Goal: Complete application form

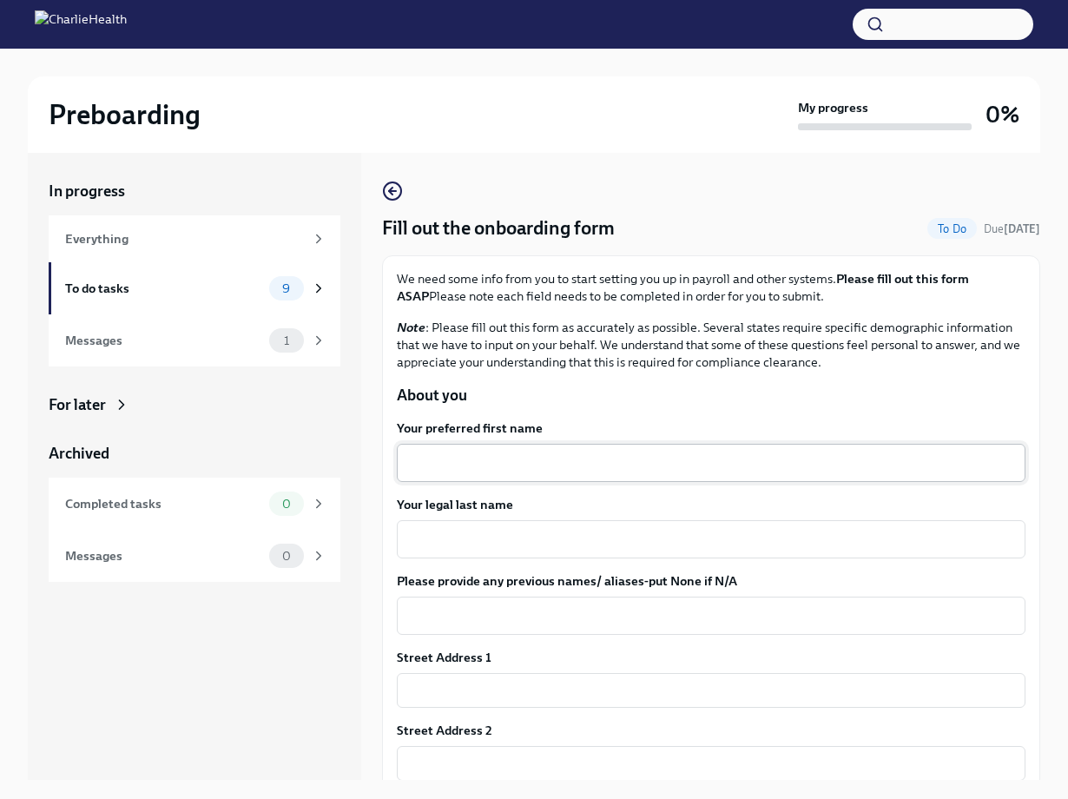
click at [437, 458] on textarea "Your preferred first name" at bounding box center [711, 462] width 608 height 21
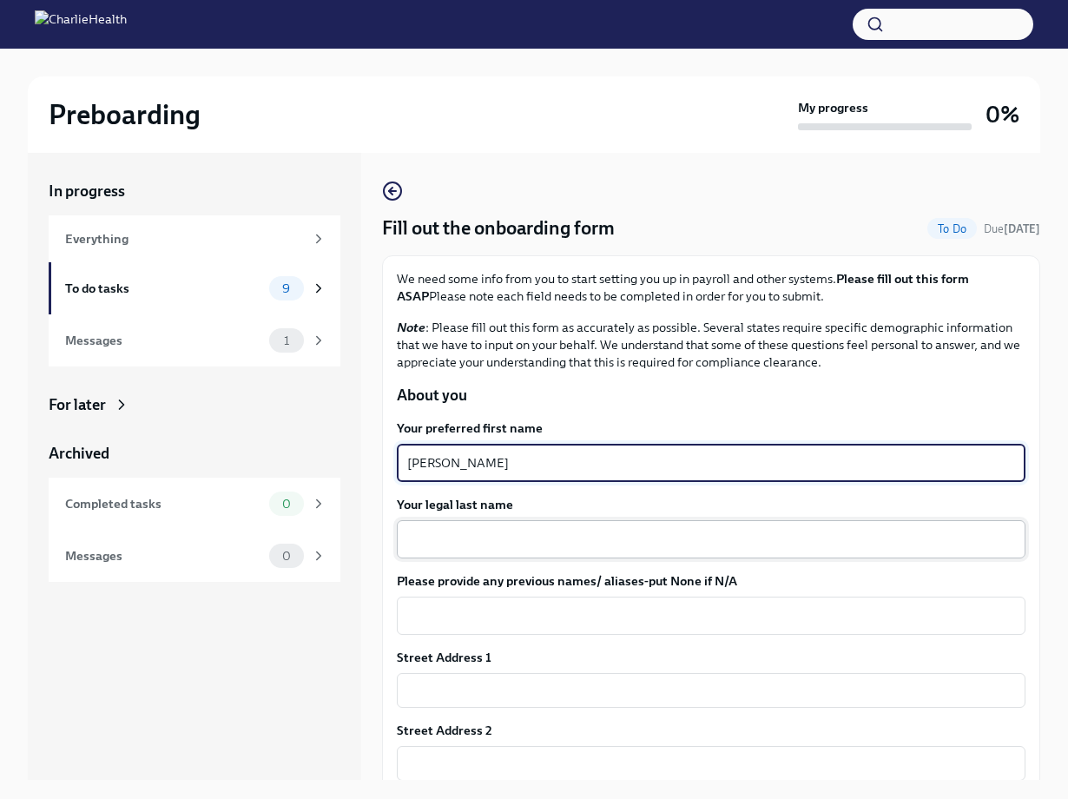
type textarea "[PERSON_NAME]"
click at [443, 544] on textarea "Your legal last name" at bounding box center [711, 539] width 608 height 21
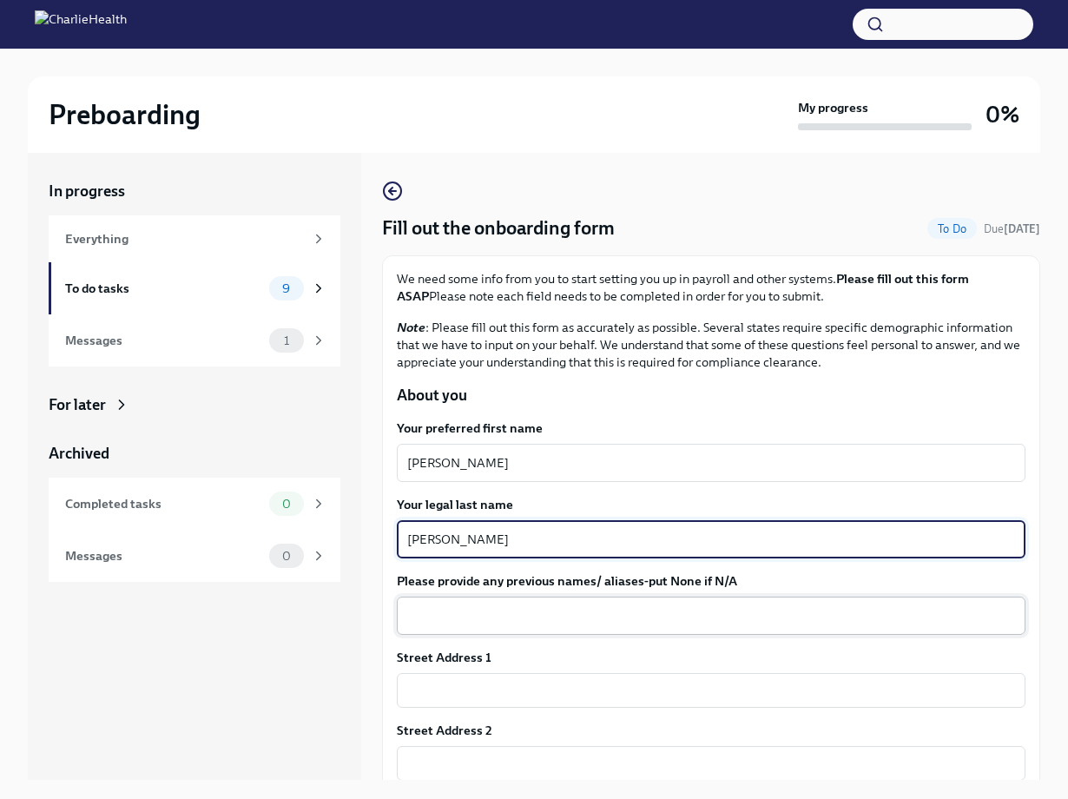
type textarea "[PERSON_NAME]"
click at [435, 618] on textarea "Please provide any previous names/ aliases-put None if N/A" at bounding box center [711, 615] width 608 height 21
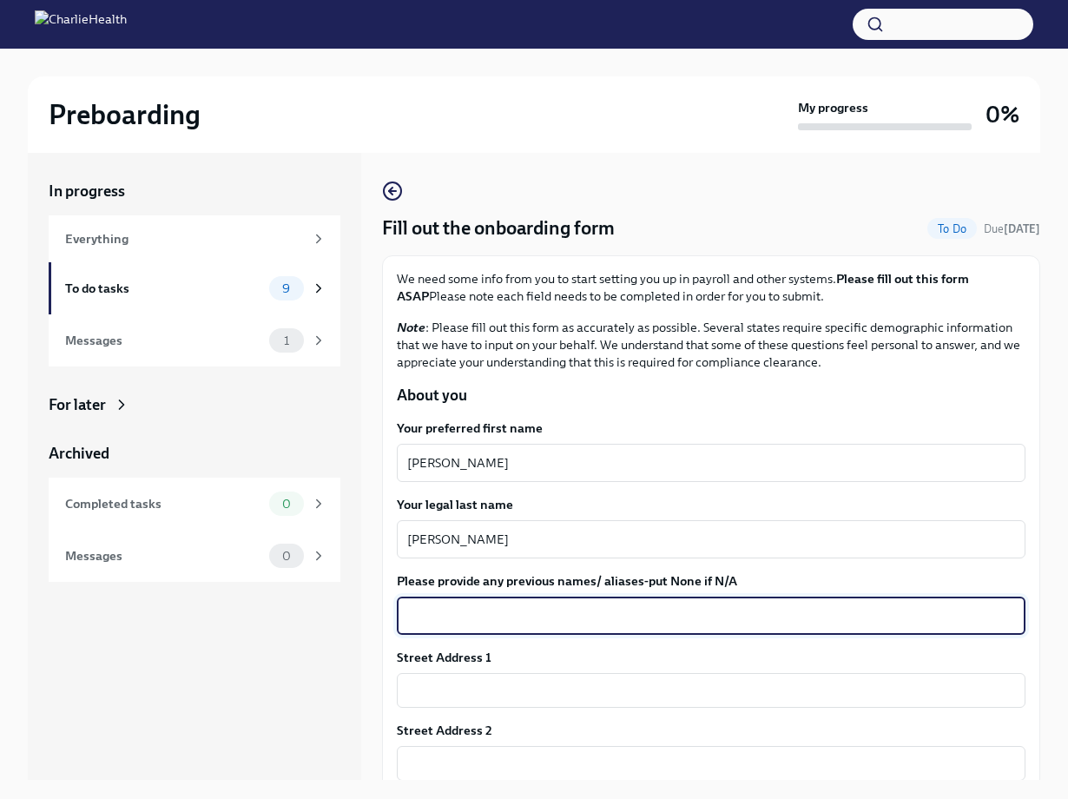
scroll to position [160, 0]
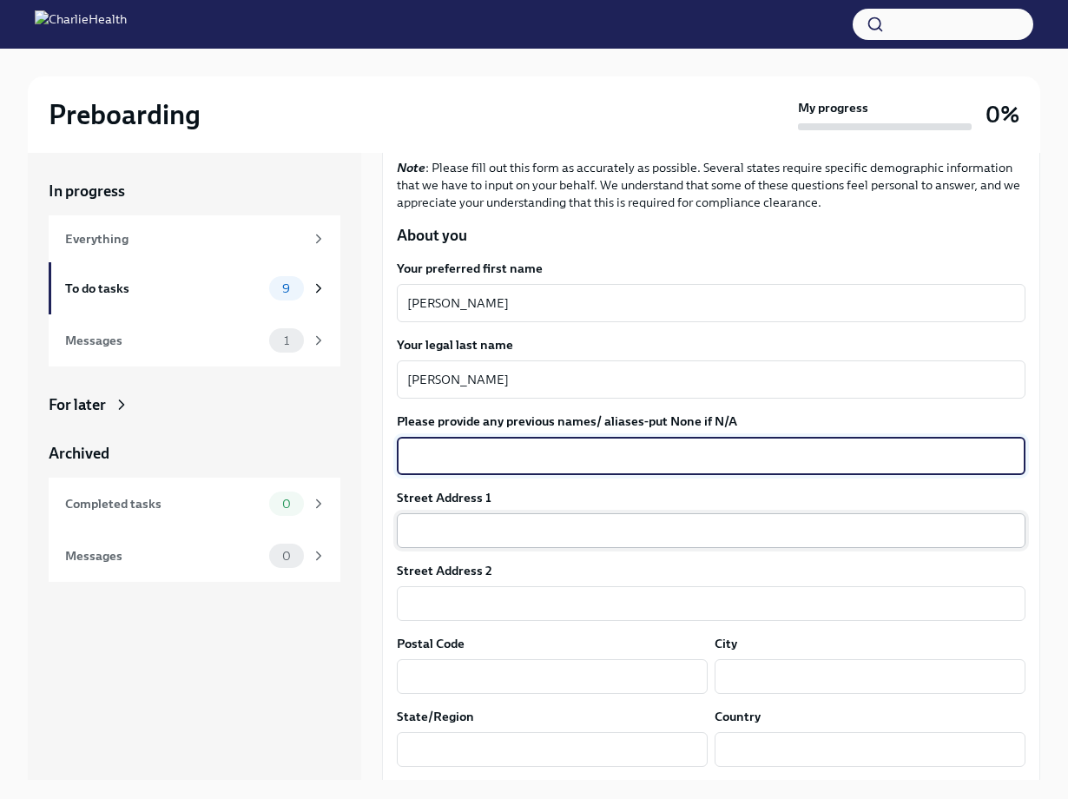
click at [434, 528] on input "text" at bounding box center [711, 530] width 629 height 35
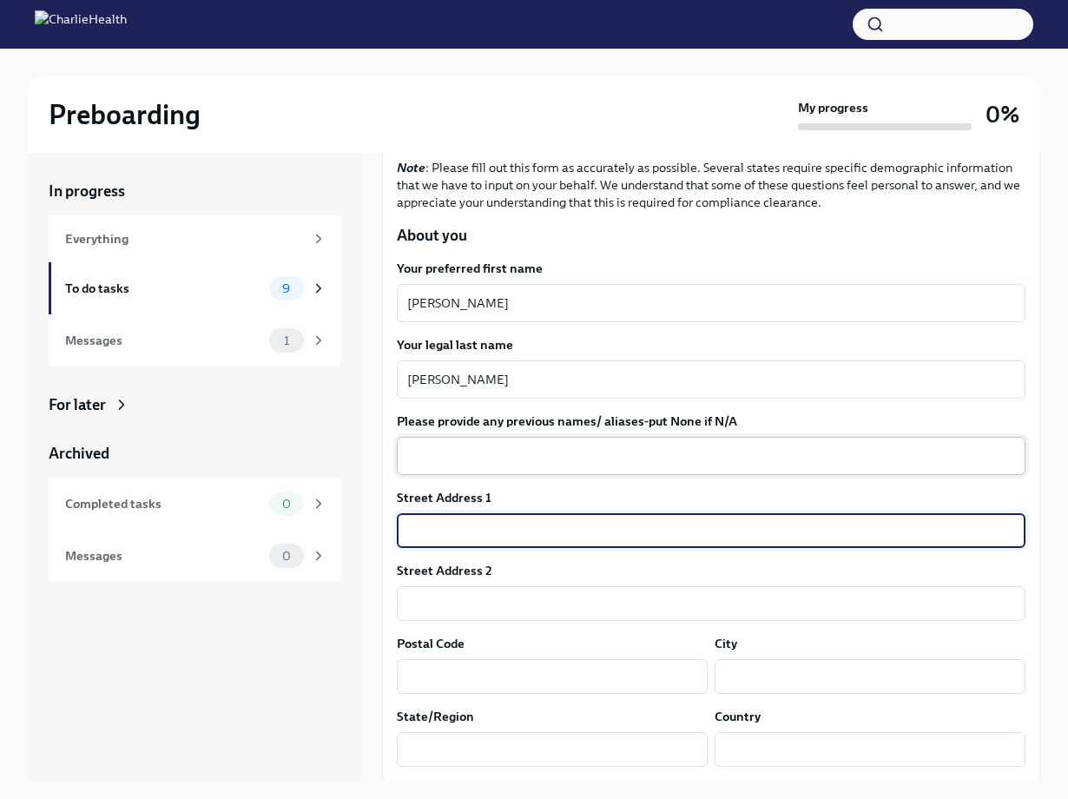
type input "[STREET_ADDRESS]"
type input "80219"
type input "[GEOGRAPHIC_DATA]"
type input "CO"
type input "US"
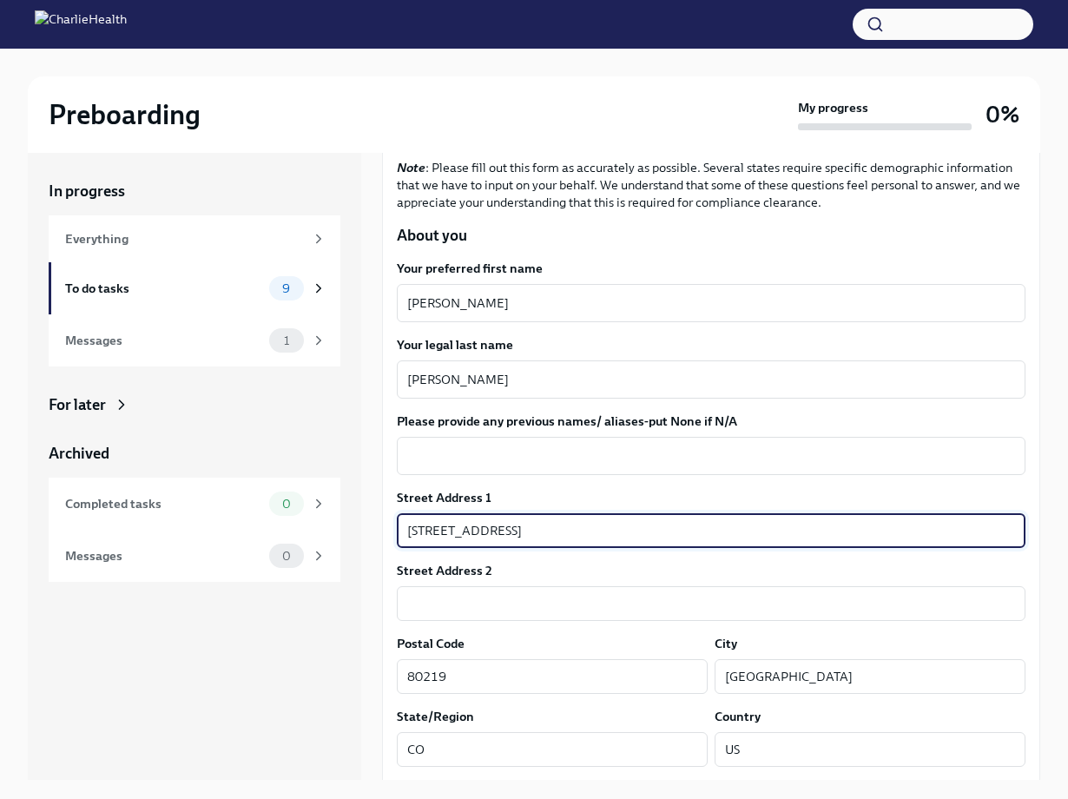
click at [576, 644] on div "Postal Code" at bounding box center [552, 643] width 311 height 17
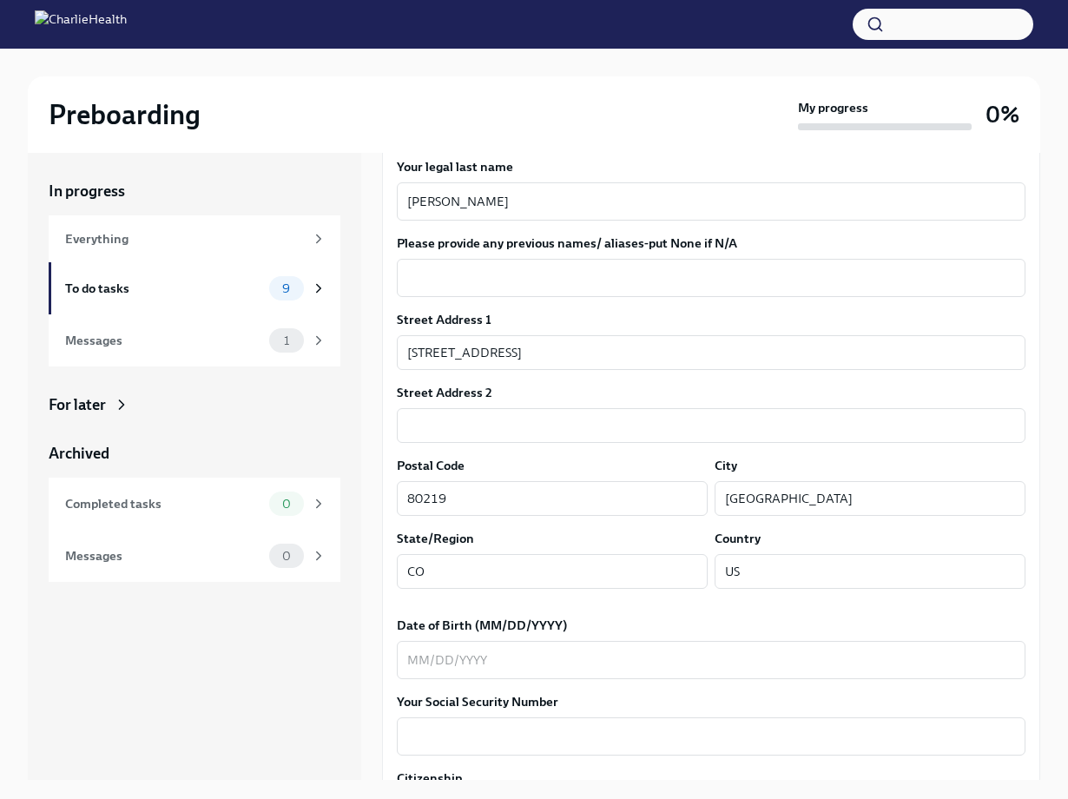
scroll to position [339, 0]
click at [426, 656] on textarea "Date of Birth (MM/DD/YYYY)" at bounding box center [711, 659] width 608 height 21
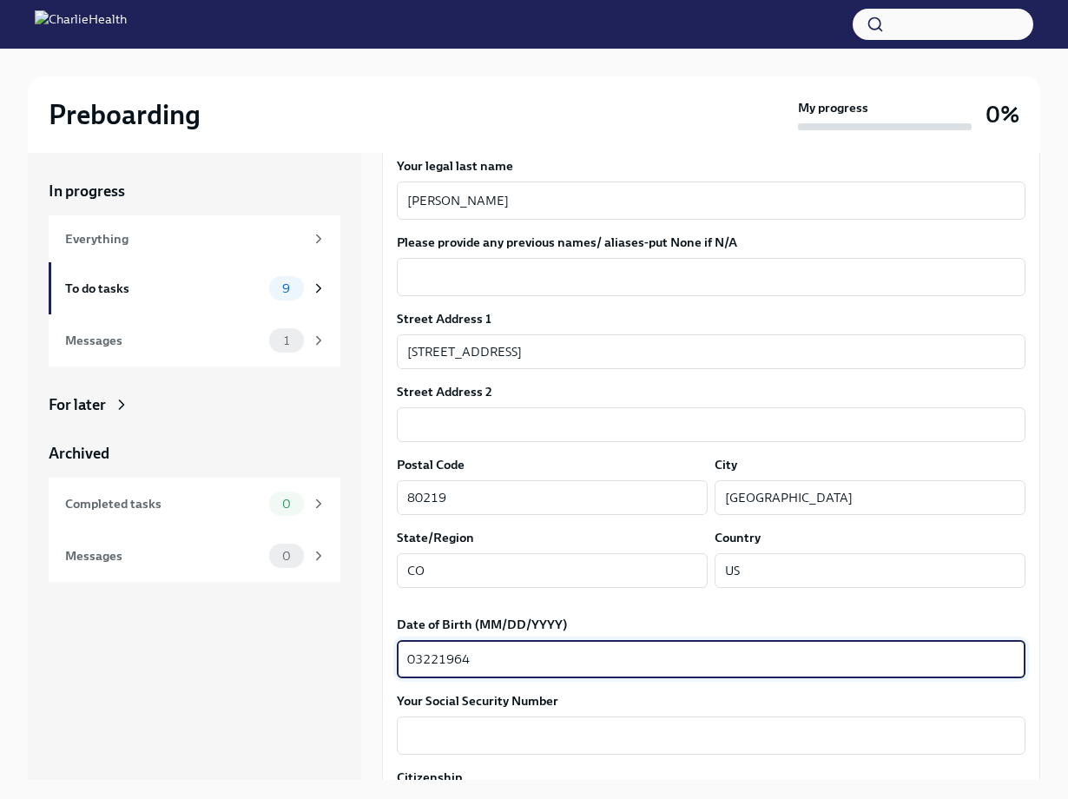
click at [421, 656] on textarea "03221964" at bounding box center [711, 659] width 608 height 21
click at [442, 661] on textarea "03/221964" at bounding box center [711, 659] width 608 height 21
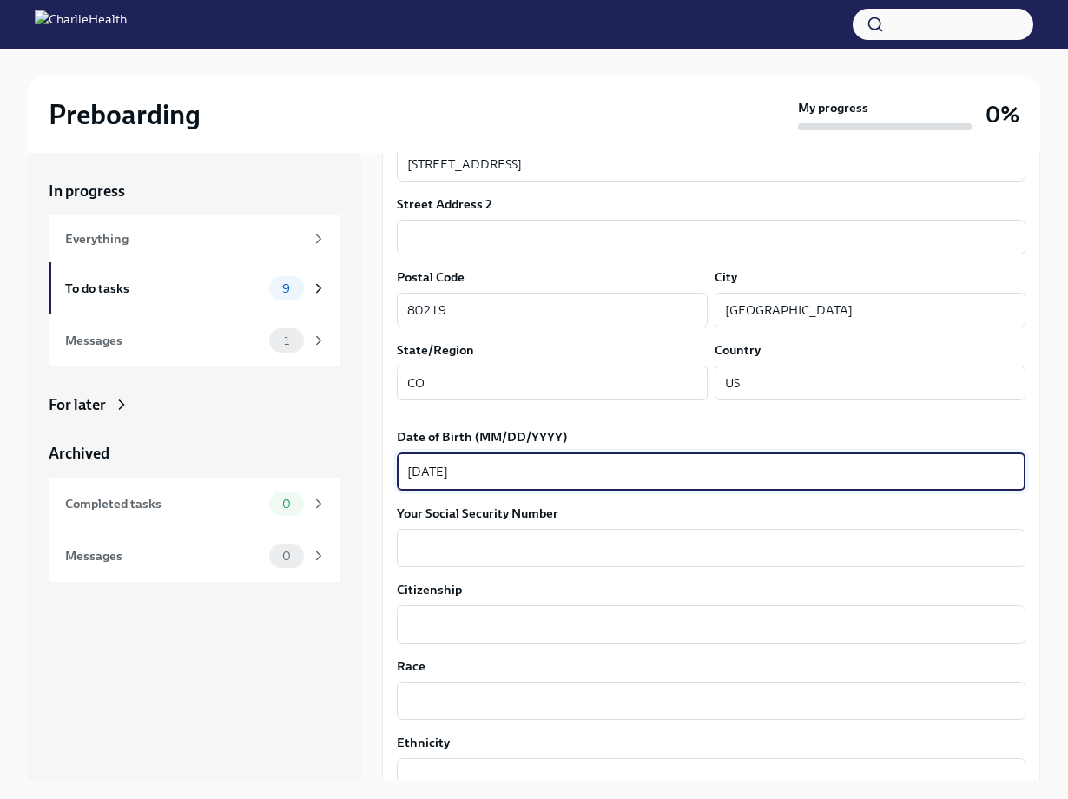
scroll to position [531, 0]
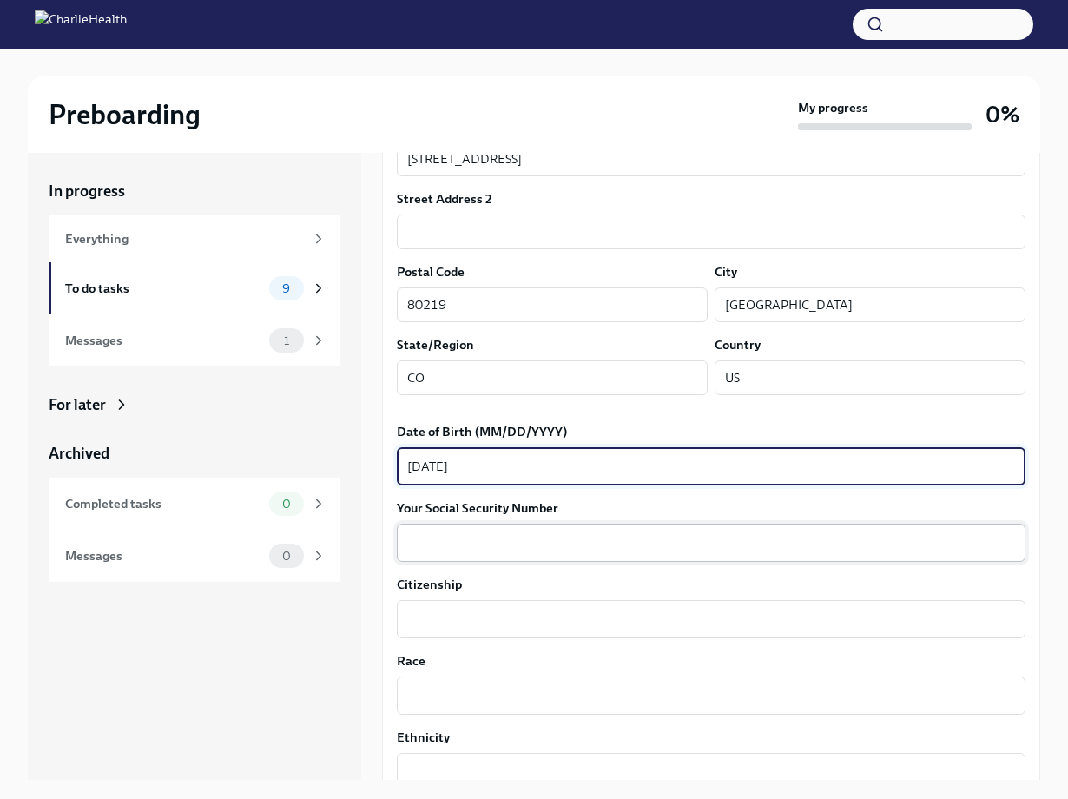
type textarea "[DATE]"
click at [447, 540] on textarea "Your Social Security Number" at bounding box center [711, 542] width 608 height 21
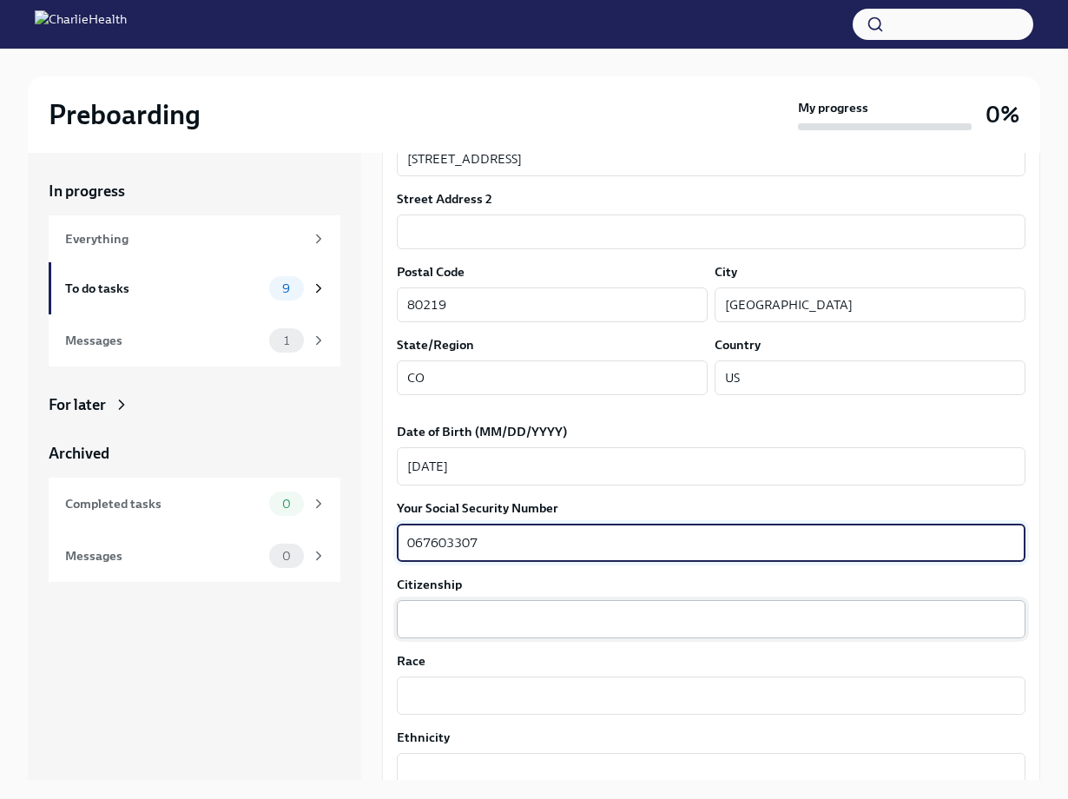
type textarea "067603307"
click at [439, 619] on textarea "Citizenship" at bounding box center [711, 619] width 608 height 21
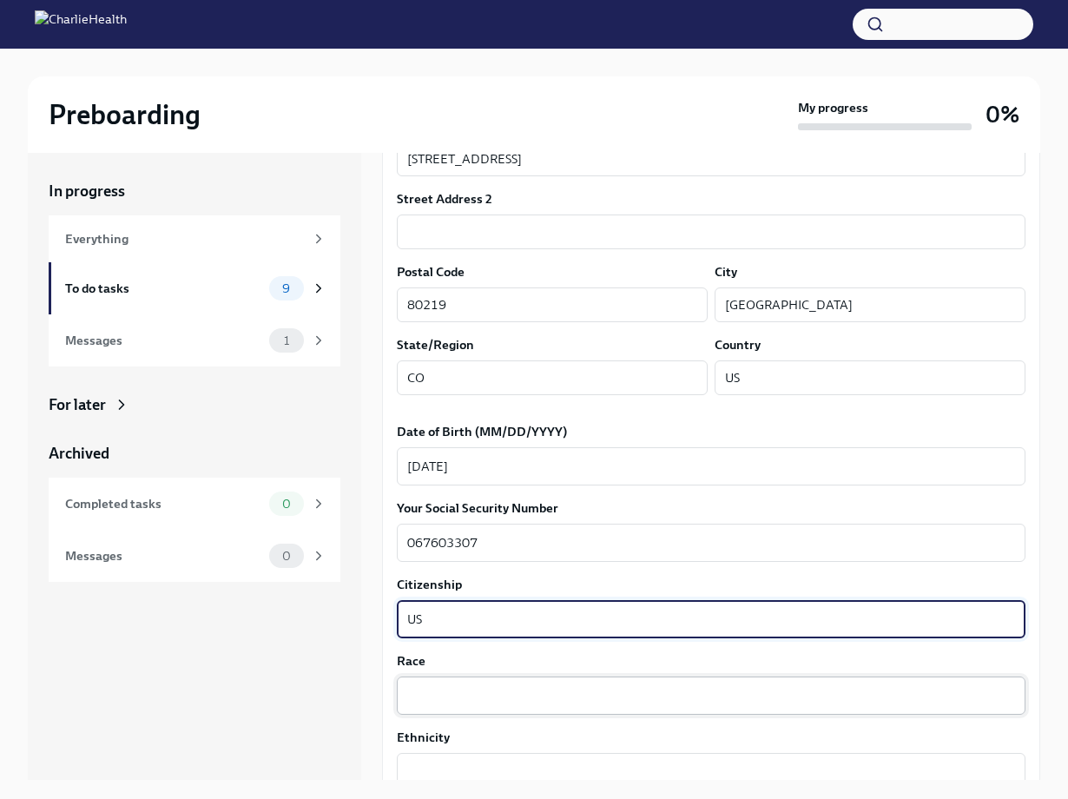
type textarea "US"
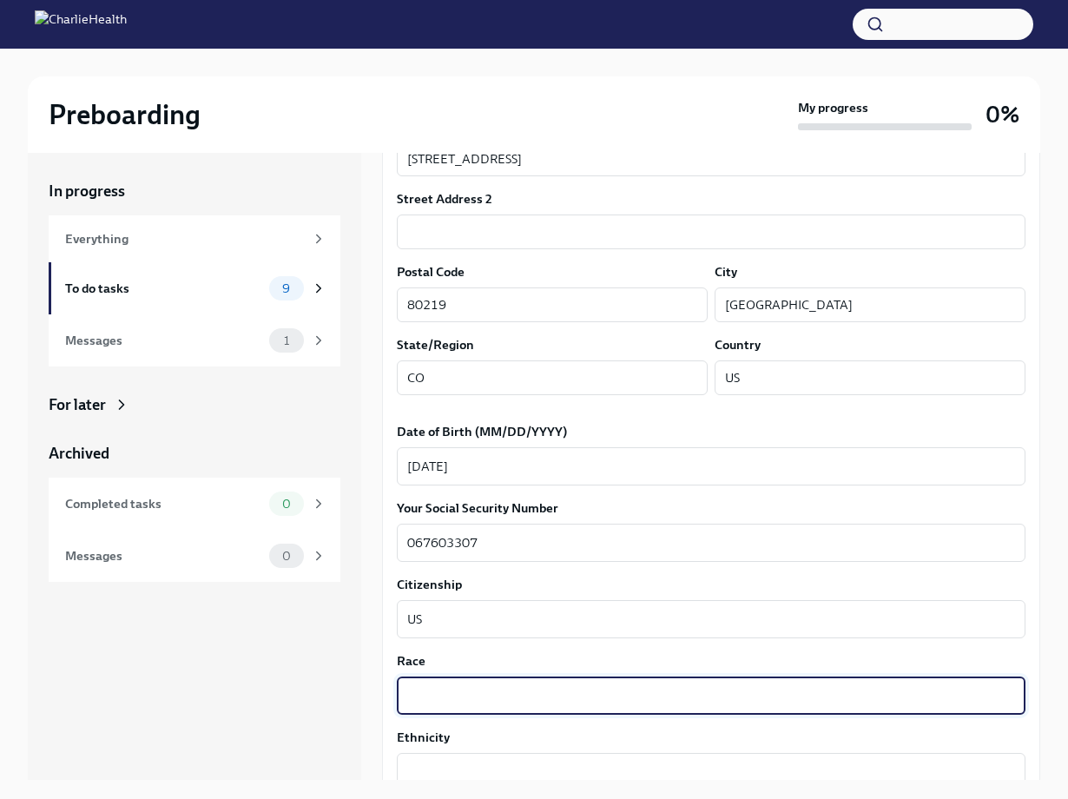
click at [452, 698] on textarea "Race" at bounding box center [711, 695] width 608 height 21
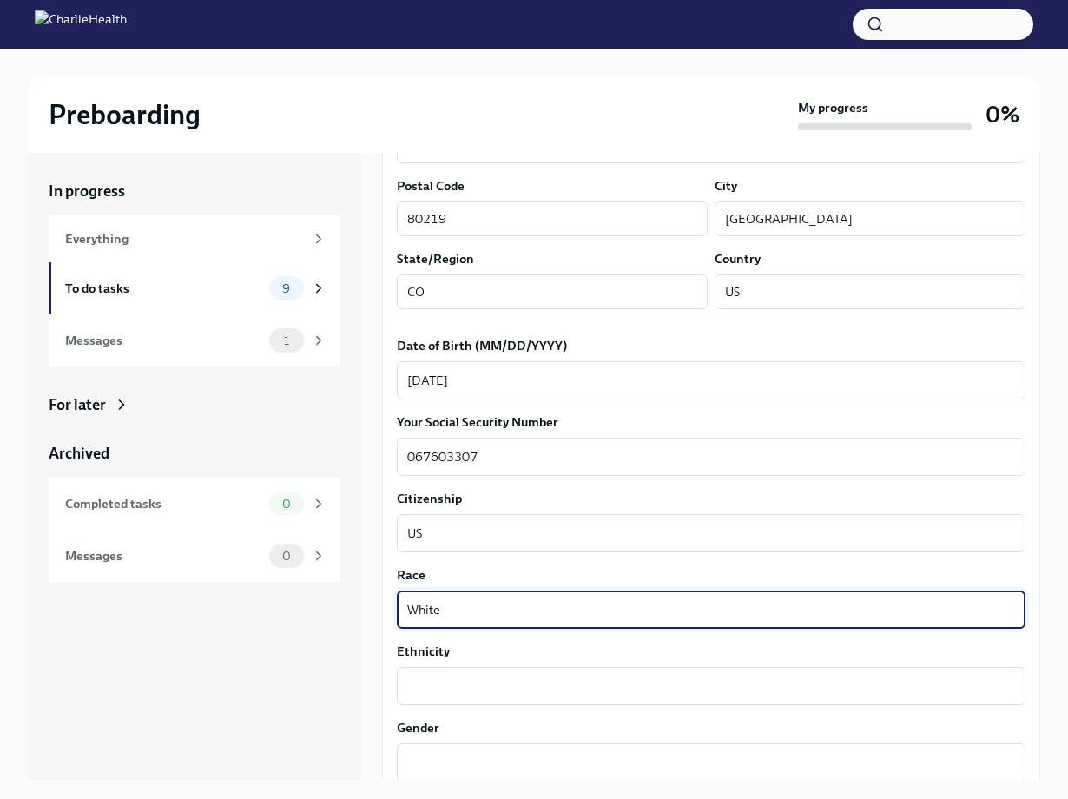
scroll to position [619, 0]
type textarea "W"
click at [439, 610] on textarea "Caucasin" at bounding box center [711, 607] width 608 height 21
type textarea "Caucasian"
click at [418, 686] on textarea "Ethnicity" at bounding box center [711, 684] width 608 height 21
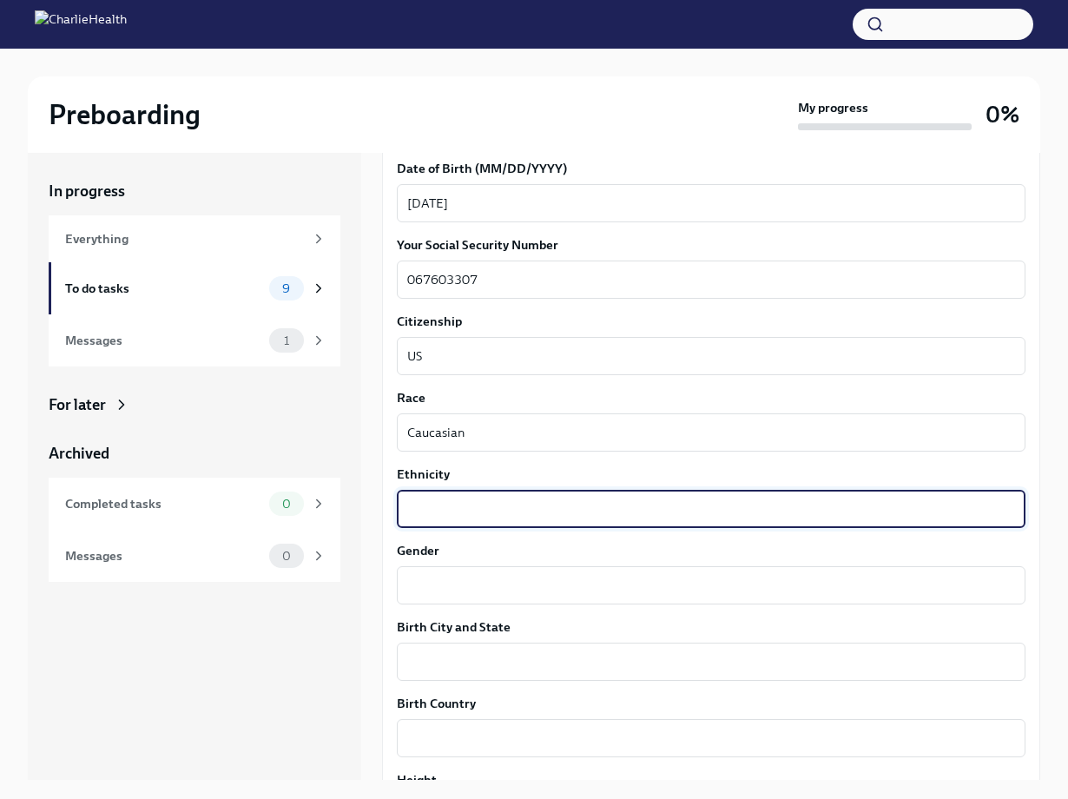
scroll to position [796, 0]
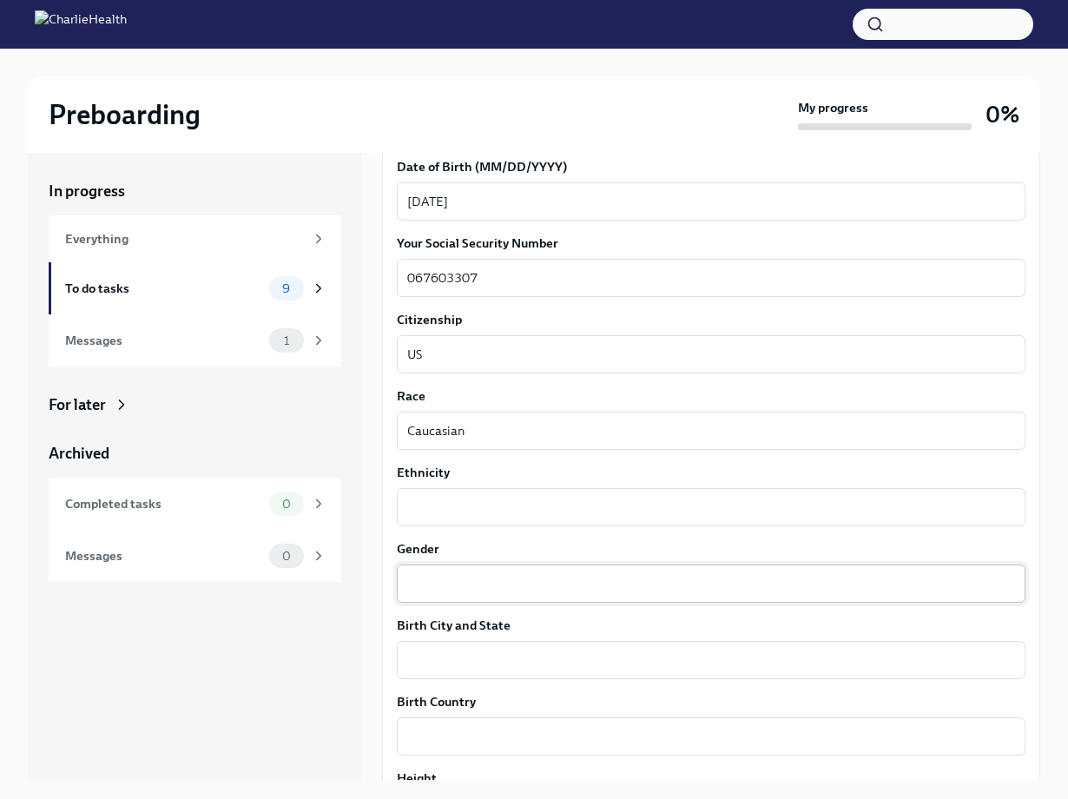
click at [413, 570] on div "x ​" at bounding box center [711, 583] width 629 height 38
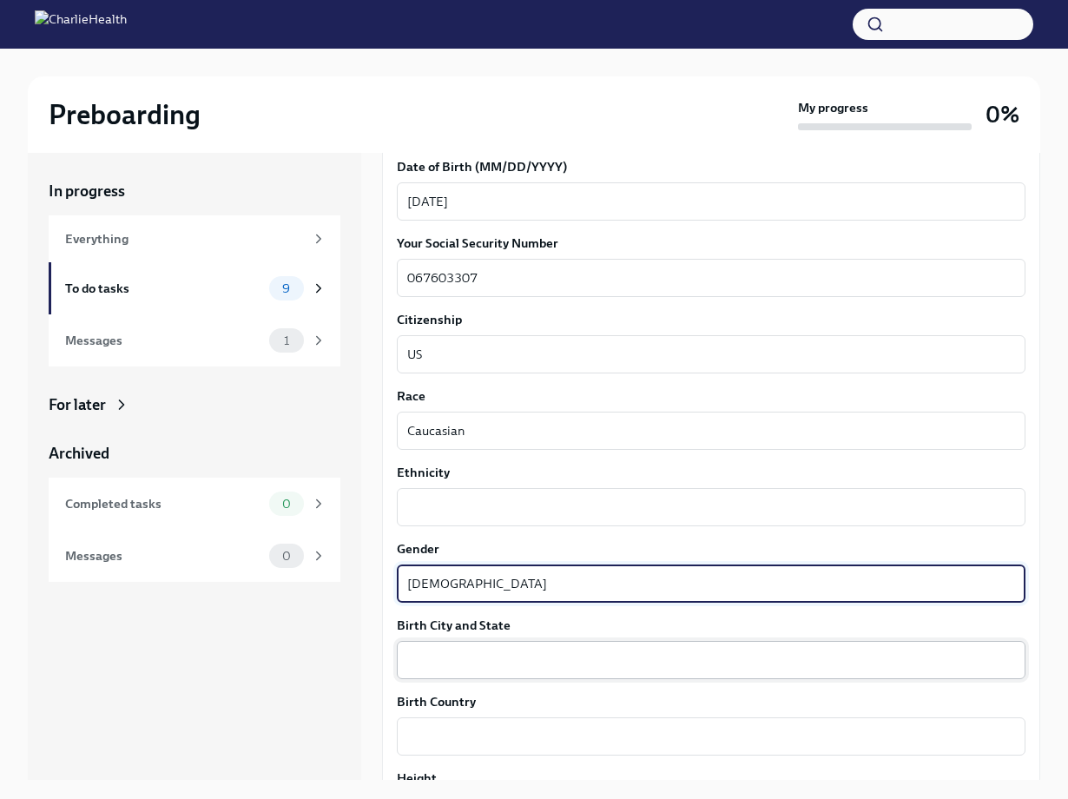
type textarea "[DEMOGRAPHIC_DATA]"
click at [428, 665] on textarea "Birth City and State" at bounding box center [711, 660] width 608 height 21
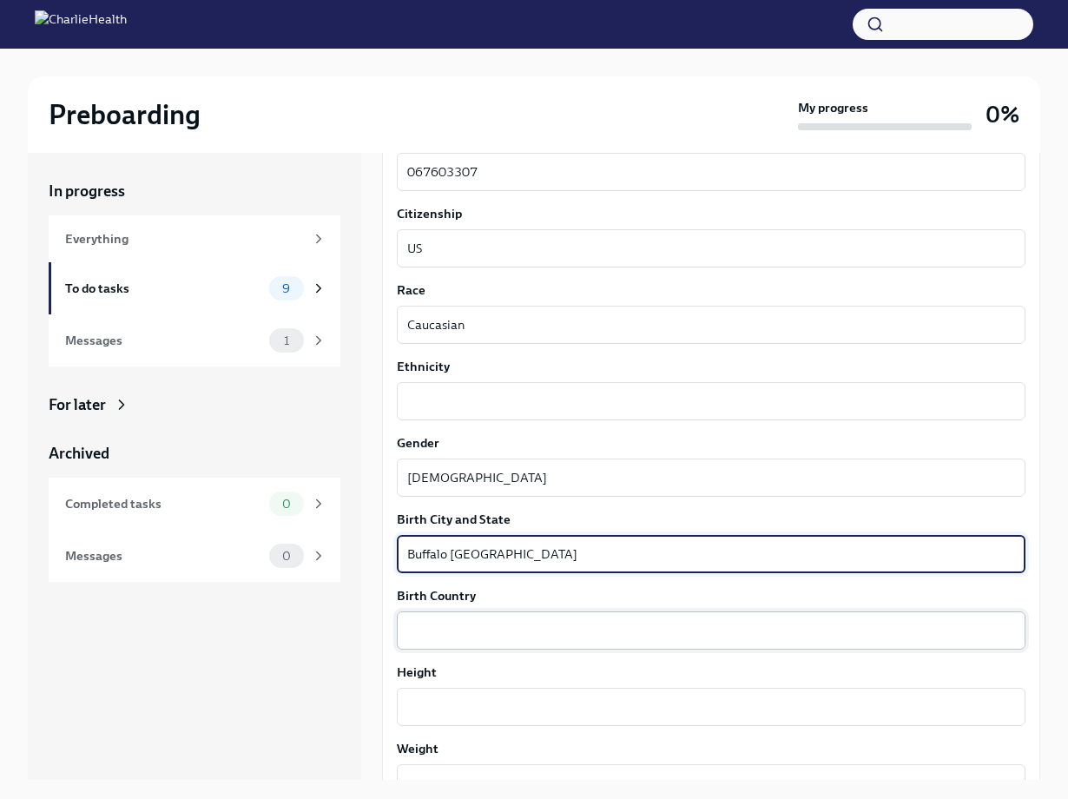
scroll to position [903, 0]
type textarea "Buffalo [GEOGRAPHIC_DATA]"
click at [432, 633] on textarea "Birth Country" at bounding box center [711, 629] width 608 height 21
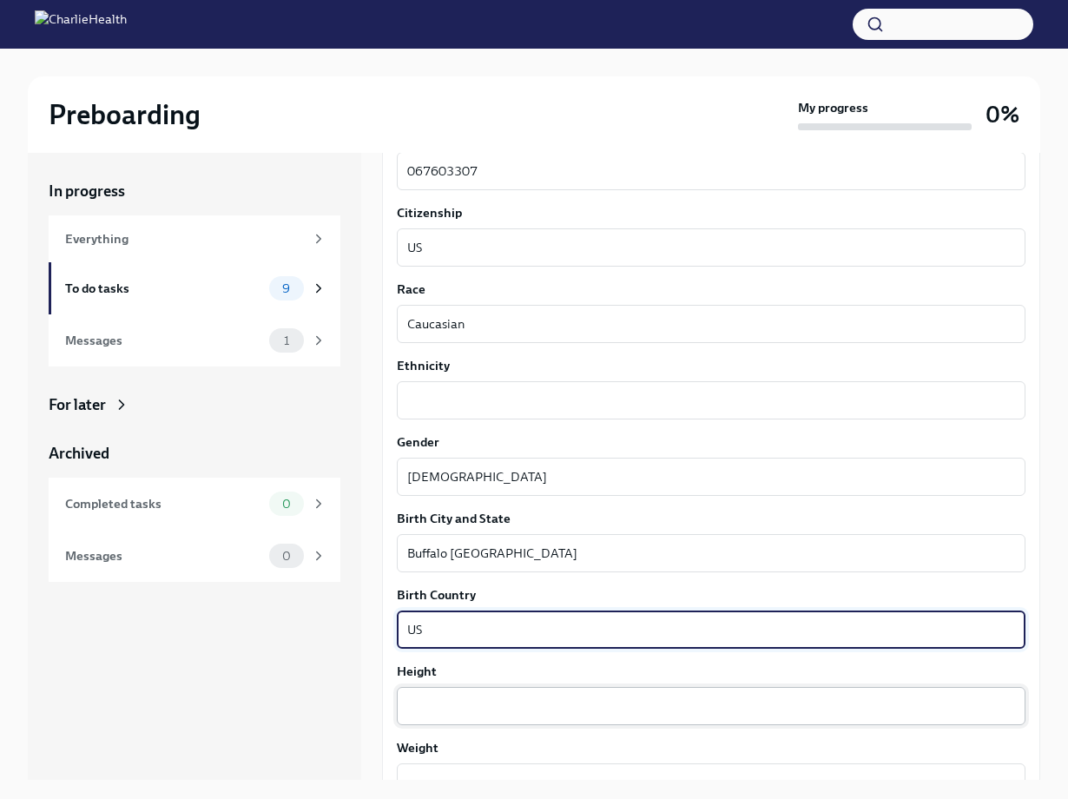
scroll to position [990, 0]
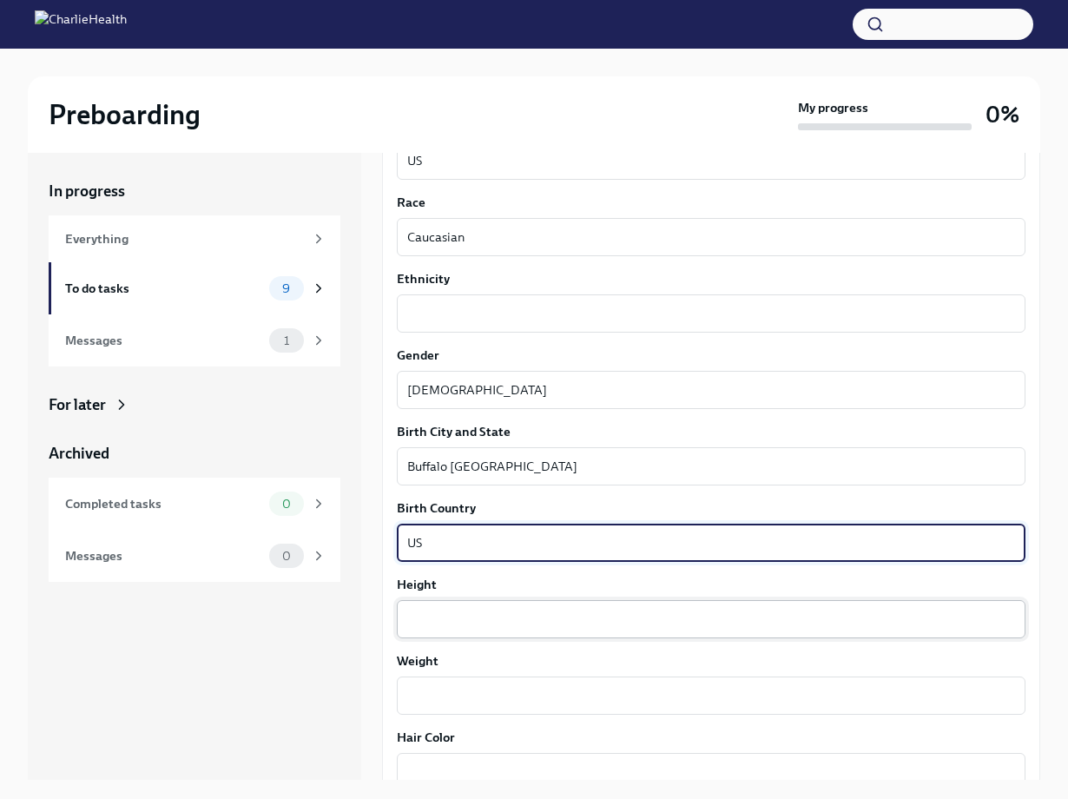
type textarea "US"
click at [421, 614] on textarea "Height" at bounding box center [711, 619] width 608 height 21
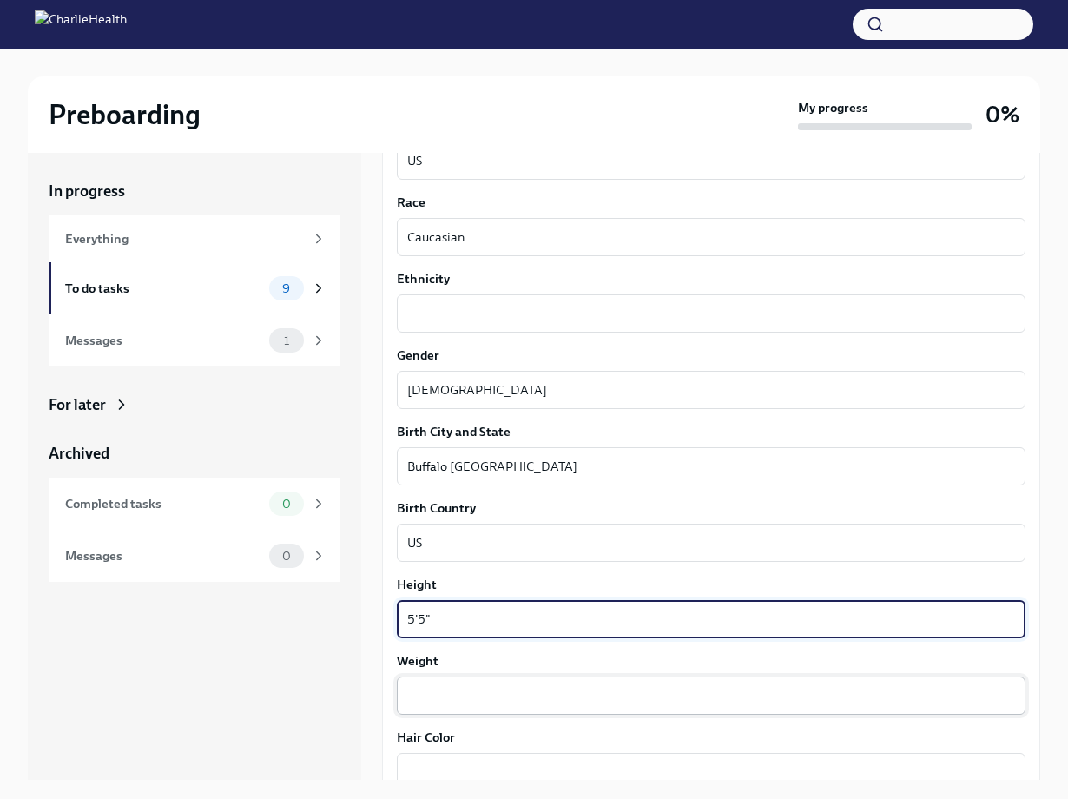
type textarea "5'5""
click at [428, 698] on textarea "Weight" at bounding box center [711, 695] width 608 height 21
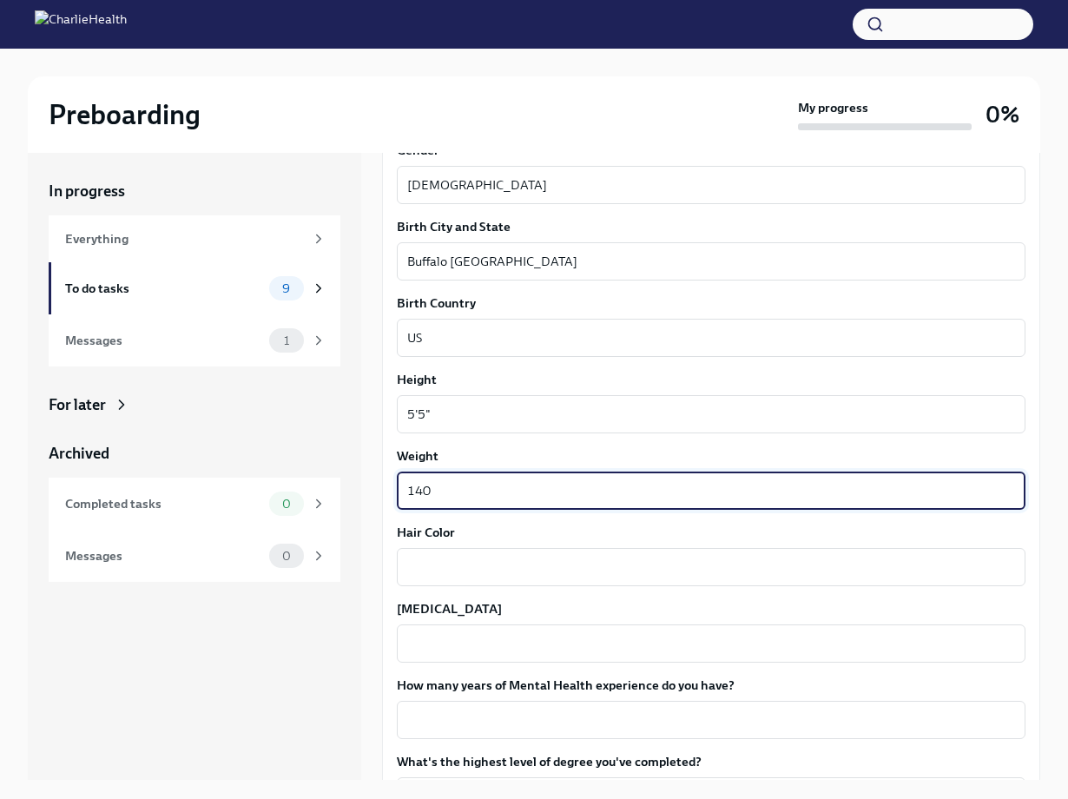
scroll to position [1196, 0]
type textarea "140"
click at [412, 570] on textarea "Hair Color" at bounding box center [711, 566] width 608 height 21
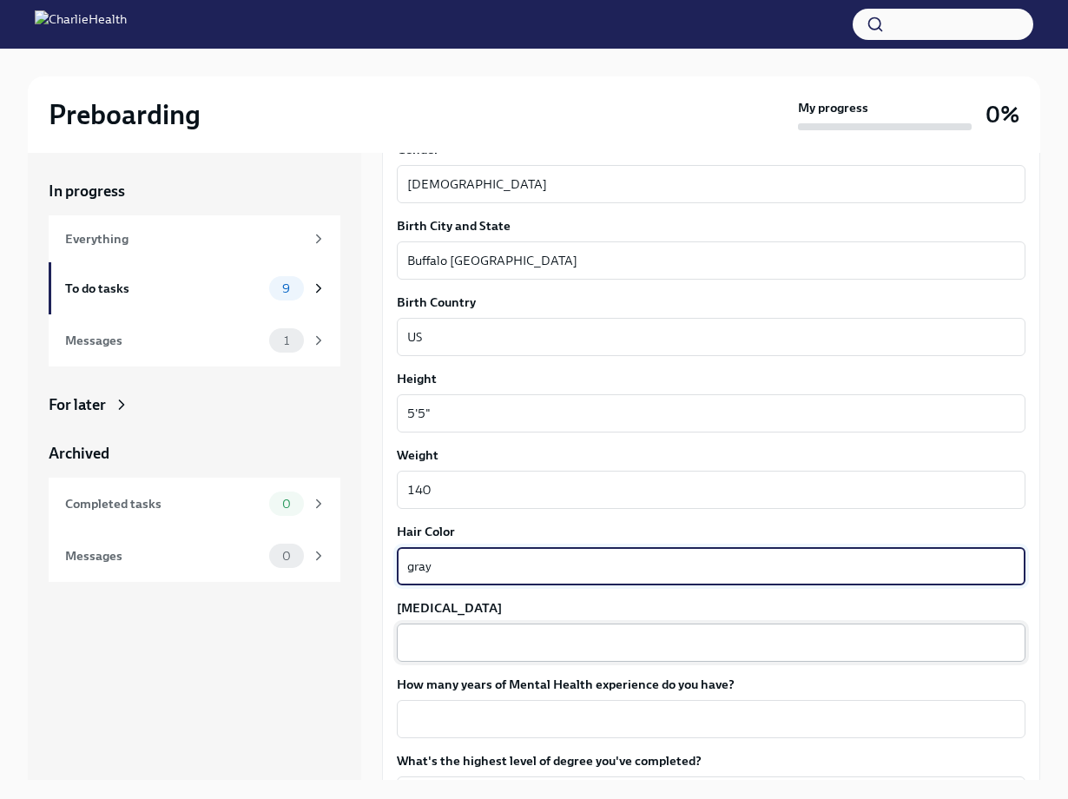
type textarea "gray"
click at [433, 643] on textarea "[MEDICAL_DATA]" at bounding box center [711, 642] width 608 height 21
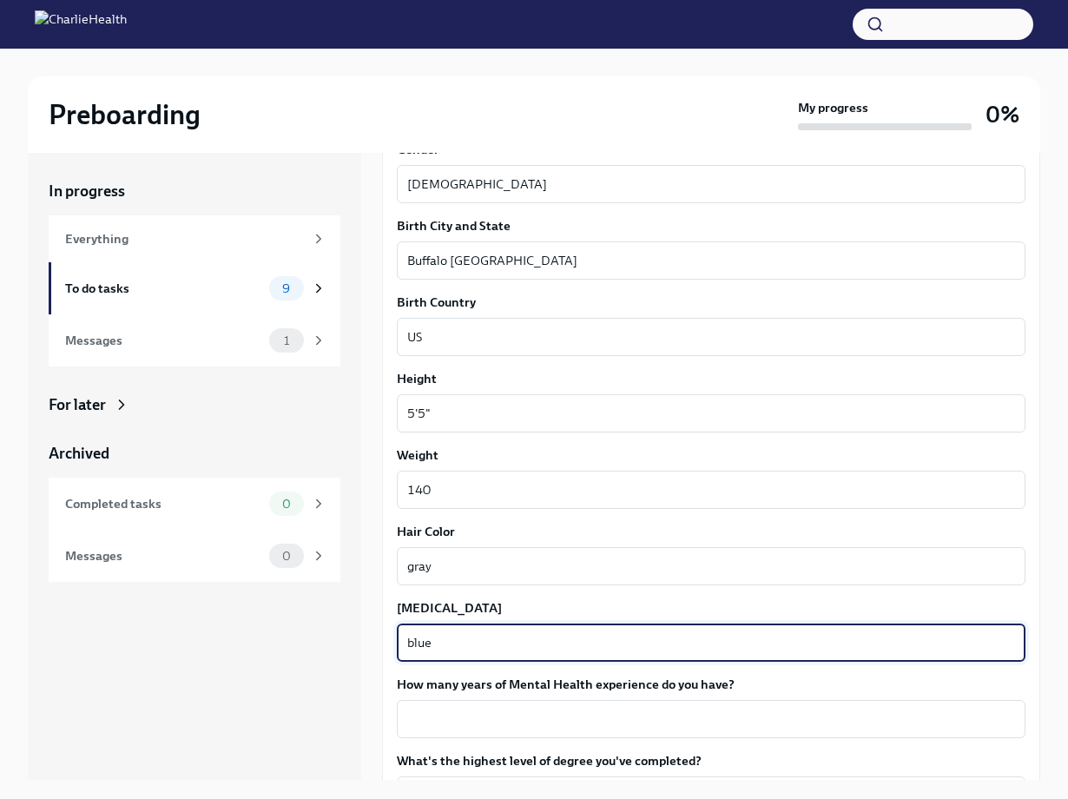
scroll to position [1349, 0]
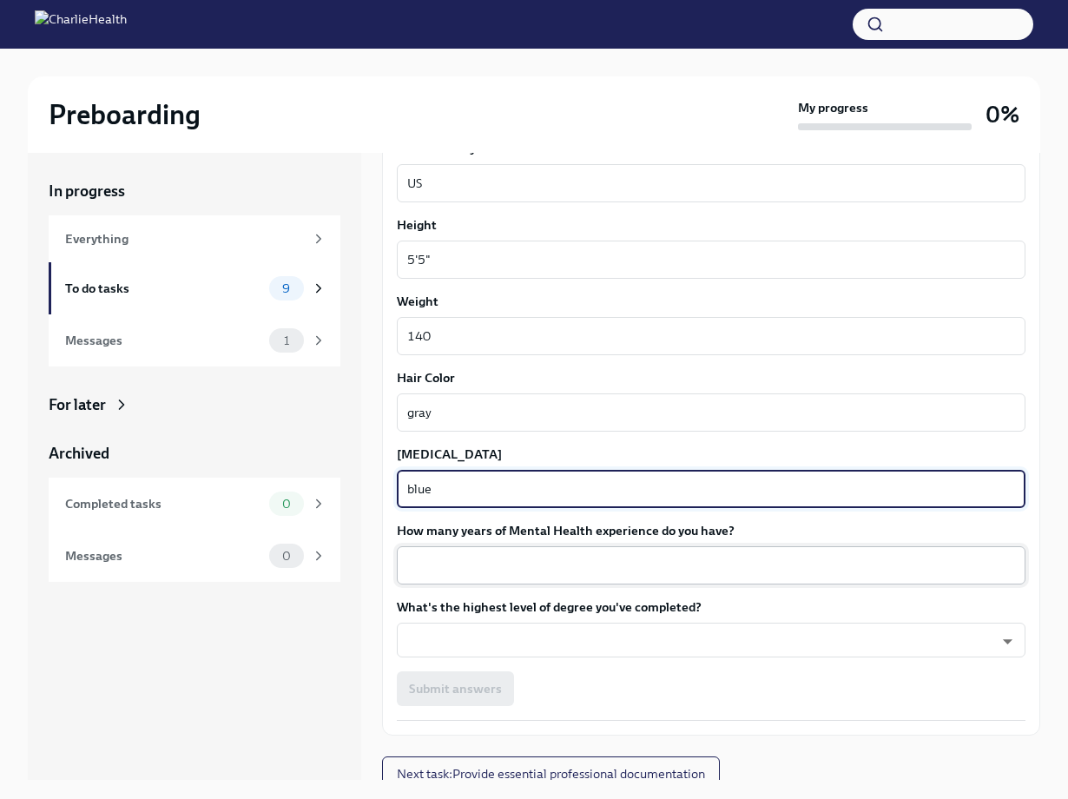
type textarea "blue"
click at [441, 568] on textarea "How many years of Mental Health experience do you have?" at bounding box center [711, 565] width 608 height 21
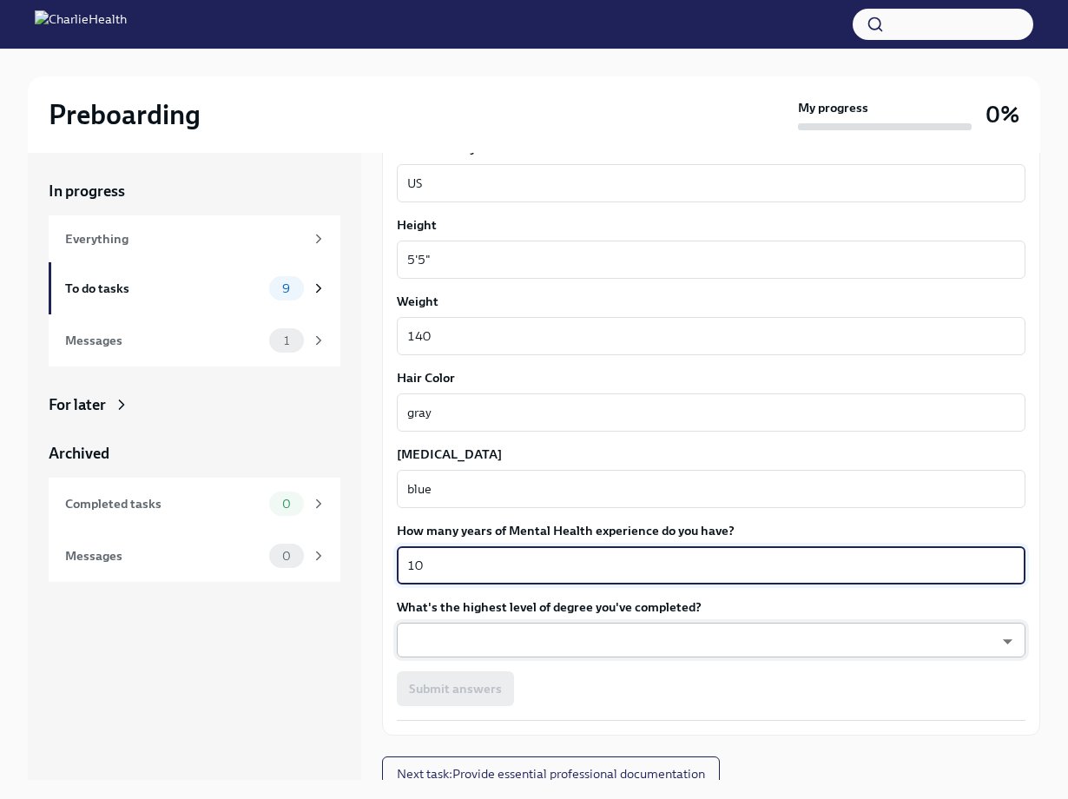
type textarea "10"
click at [452, 643] on body "Preboarding My progress 0% In progress Everything To do tasks 9 Messages 1 For …" at bounding box center [534, 414] width 1068 height 828
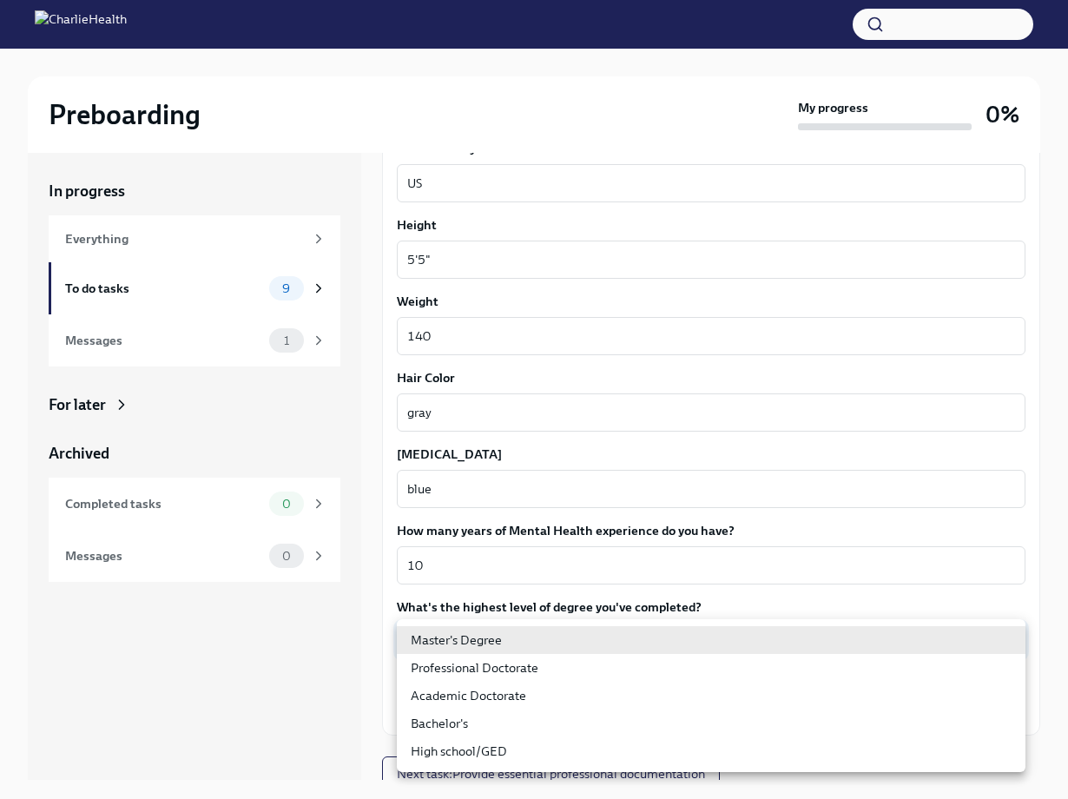
click at [452, 643] on li "Master's Degree" at bounding box center [711, 640] width 629 height 28
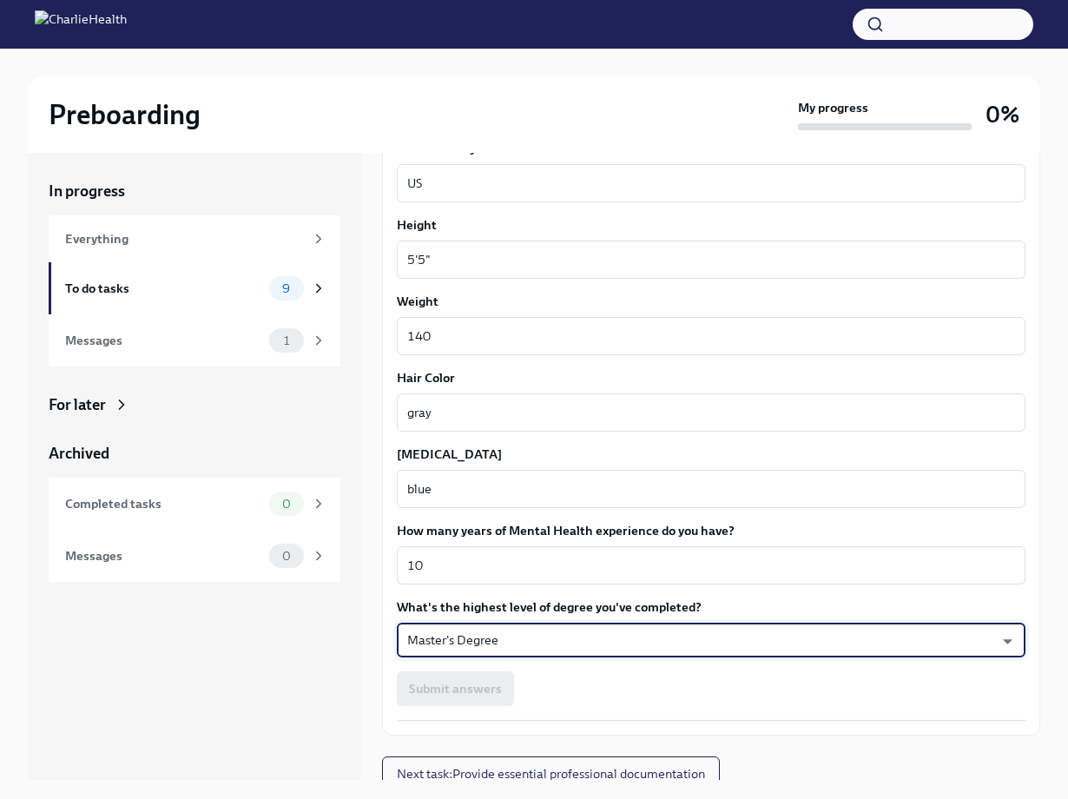
click at [478, 634] on body "Preboarding My progress 0% In progress Everything To do tasks 9 Messages 1 For …" at bounding box center [534, 414] width 1068 height 828
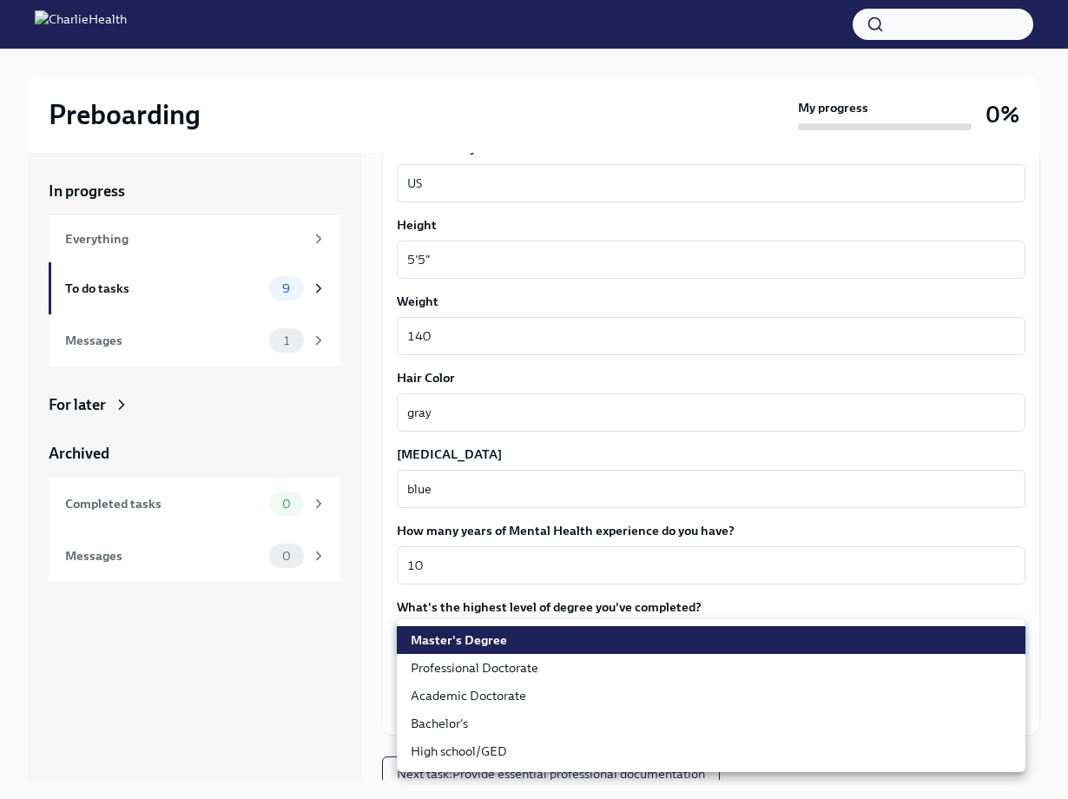
click at [506, 695] on li "Academic Doctorate" at bounding box center [711, 696] width 629 height 28
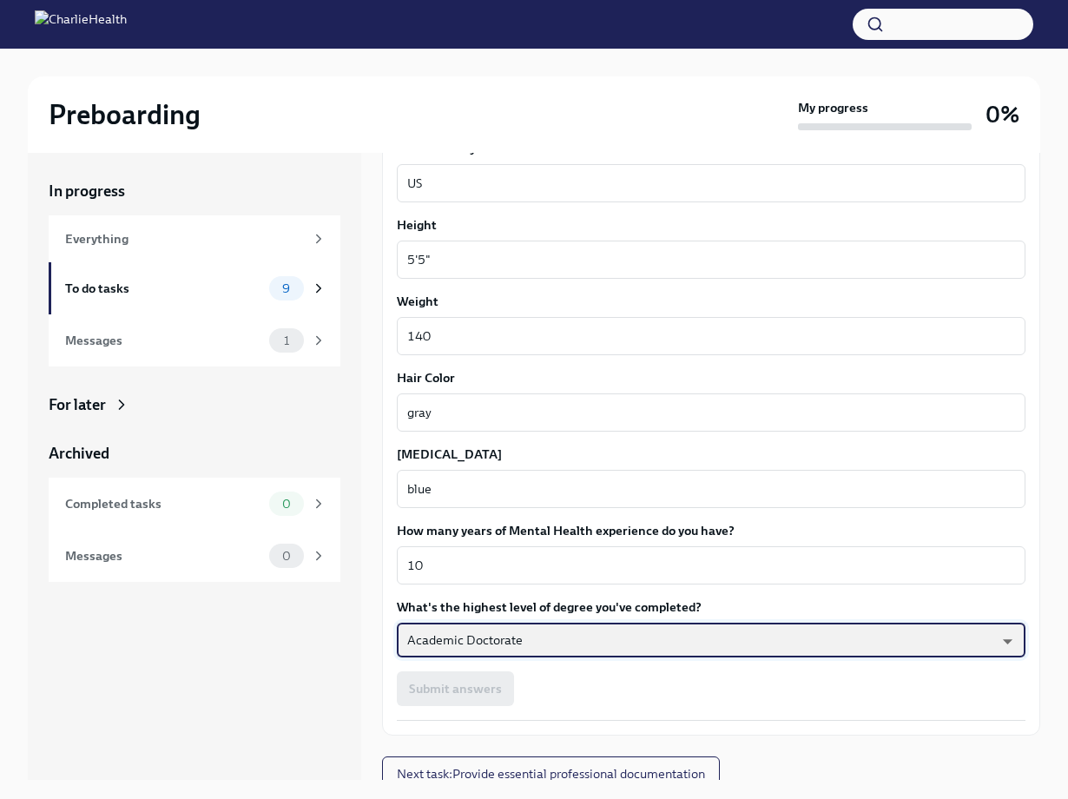
scroll to position [1361, 0]
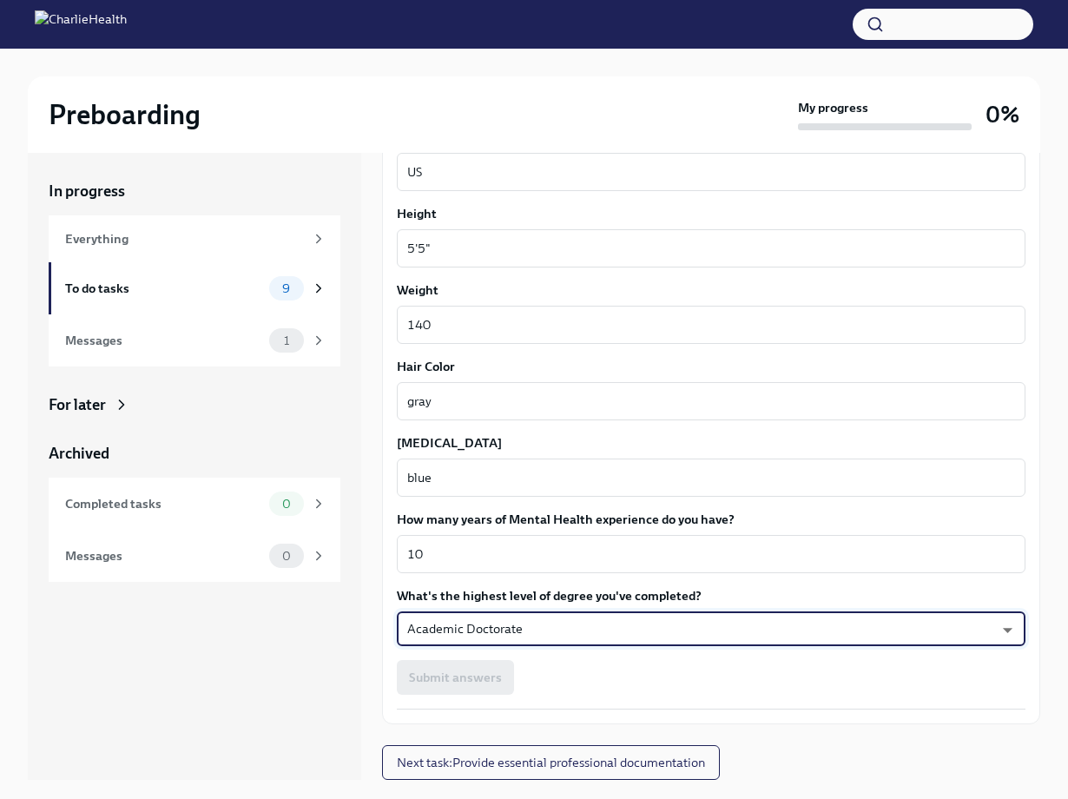
click at [483, 675] on div "Submit answers" at bounding box center [711, 677] width 629 height 35
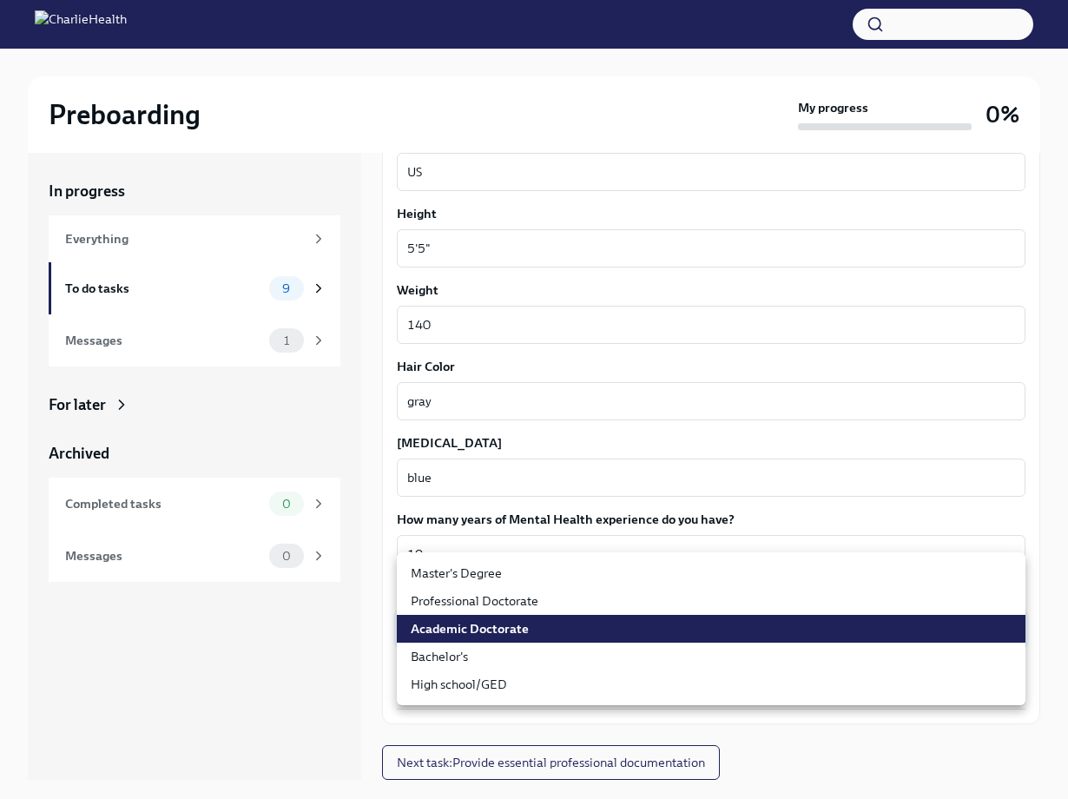
click at [491, 629] on body "Preboarding My progress 0% In progress Everything To do tasks 9 Messages 1 For …" at bounding box center [534, 414] width 1068 height 828
click at [491, 629] on li "Academic Doctorate" at bounding box center [711, 629] width 629 height 28
click at [483, 612] on body "Preboarding My progress 0% In progress Everything To do tasks 9 Messages 1 For …" at bounding box center [534, 414] width 1068 height 828
click at [483, 613] on li "Professional Doctorate" at bounding box center [711, 601] width 629 height 28
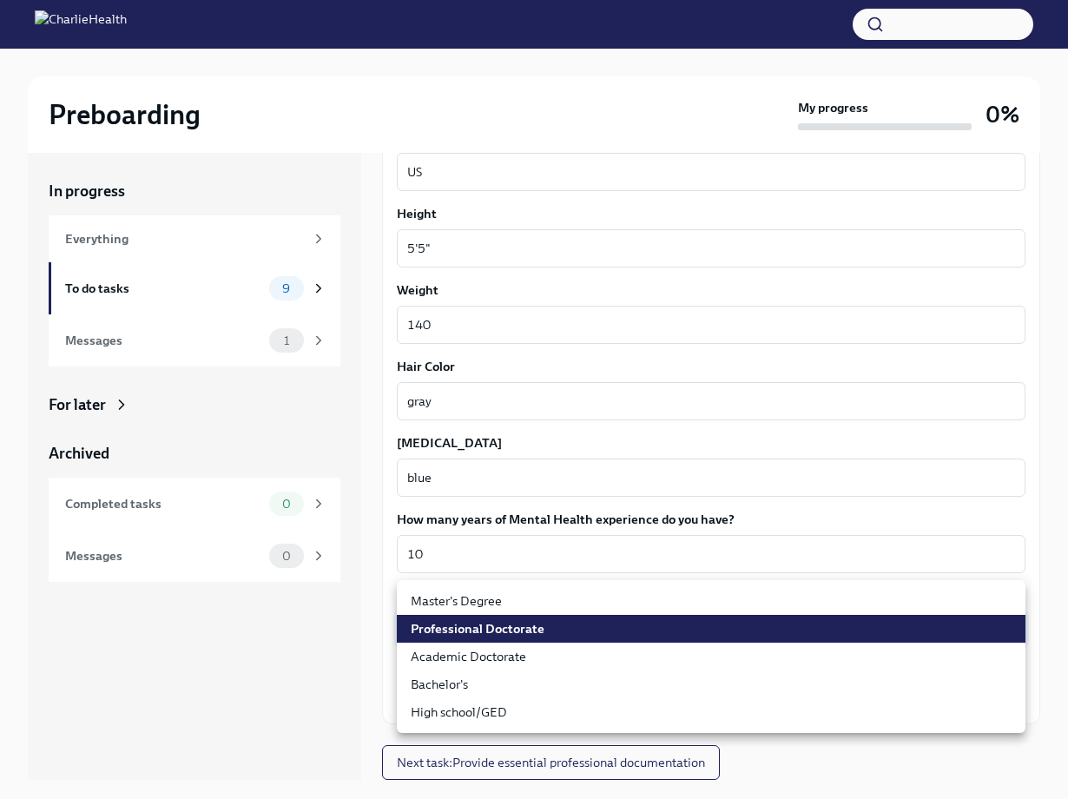
click at [485, 632] on body "Preboarding My progress 0% In progress Everything To do tasks 9 Messages 1 For …" at bounding box center [534, 414] width 1068 height 828
click at [485, 653] on li "Academic Doctorate" at bounding box center [711, 657] width 629 height 28
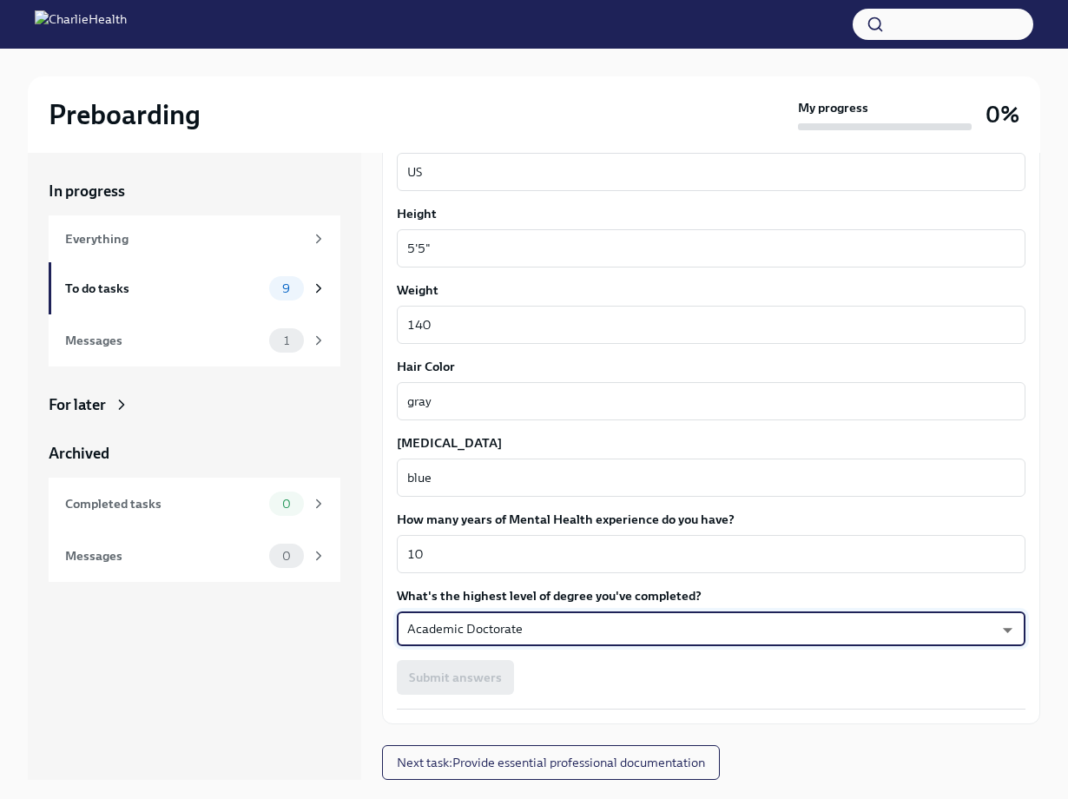
click at [476, 623] on body "Preboarding My progress 0% In progress Everything To do tasks 9 Messages 1 For …" at bounding box center [534, 414] width 1068 height 828
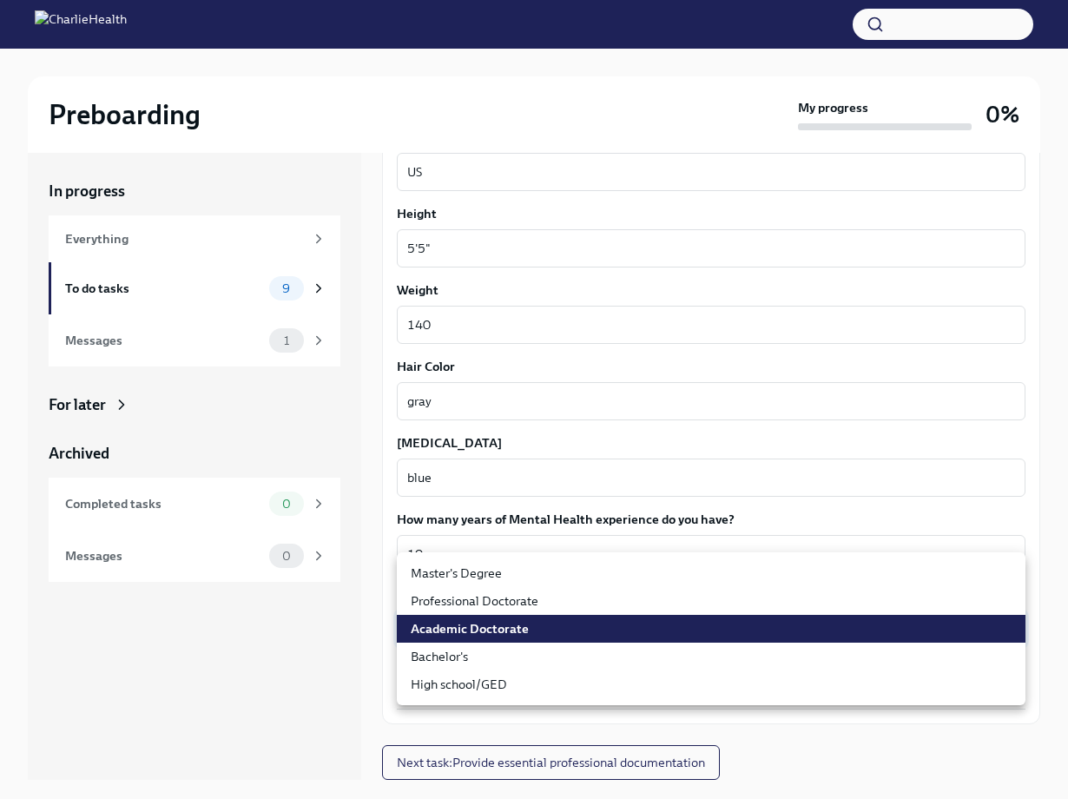
click at [465, 570] on li "Master's Degree" at bounding box center [711, 573] width 629 height 28
type input "2vBr-ghkD"
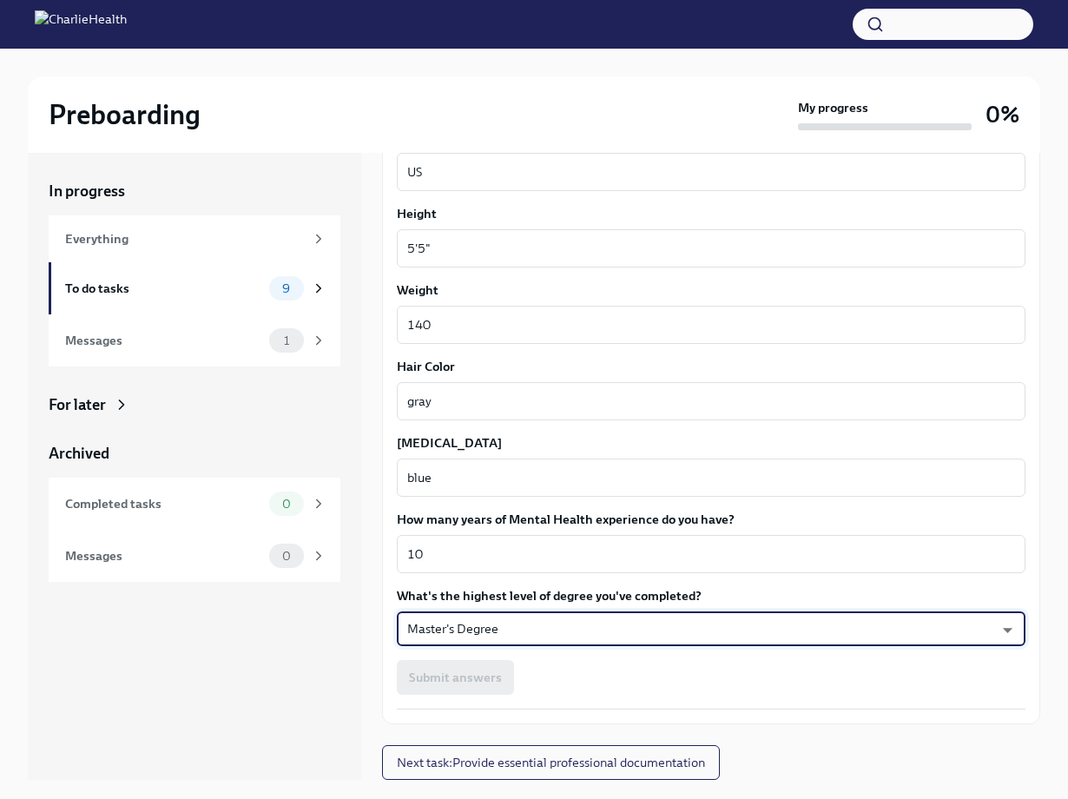
click at [696, 673] on div "Submit answers" at bounding box center [711, 677] width 629 height 35
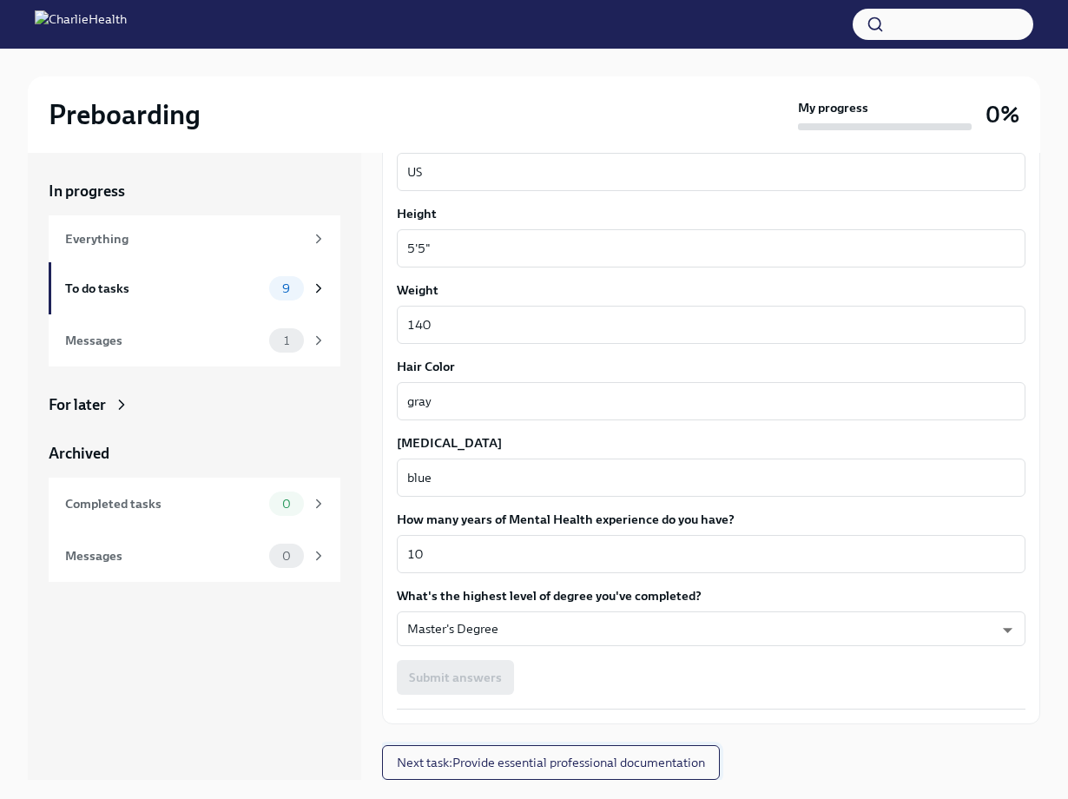
click at [593, 760] on span "Next task : Provide essential professional documentation" at bounding box center [551, 762] width 308 height 17
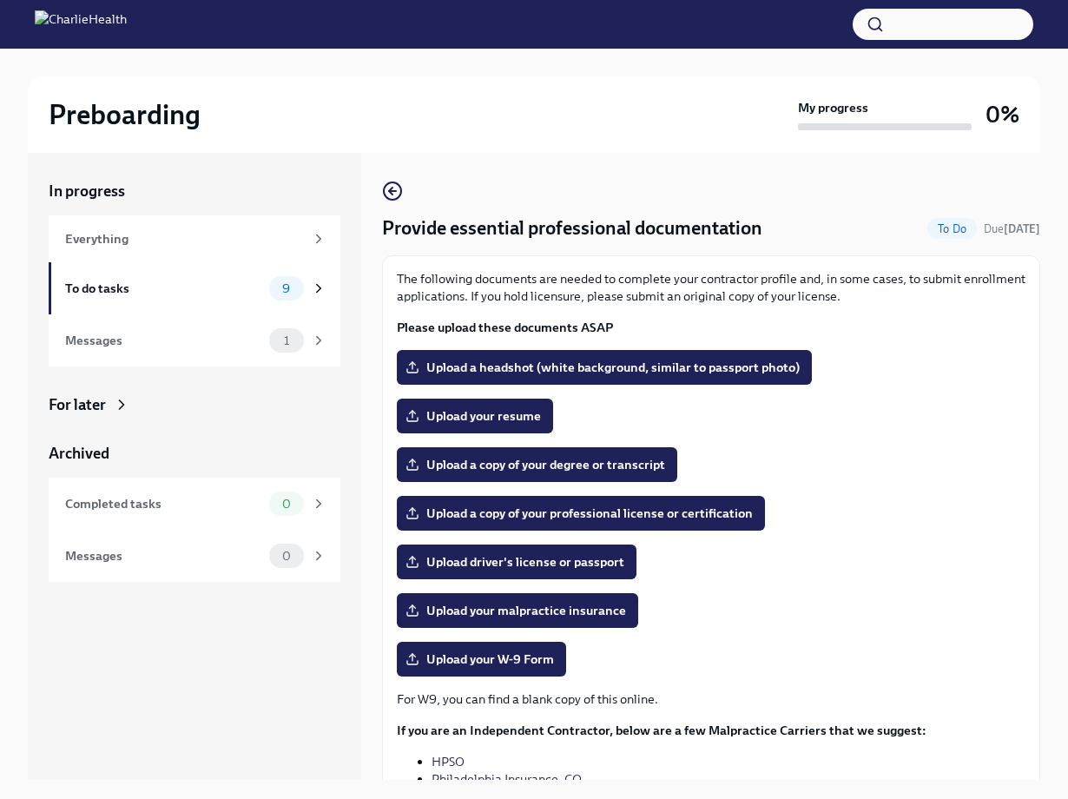
scroll to position [142, 0]
